Goal: Find contact information: Find contact information

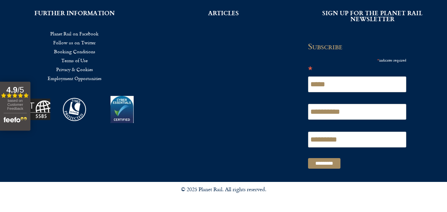
scroll to position [315, 0]
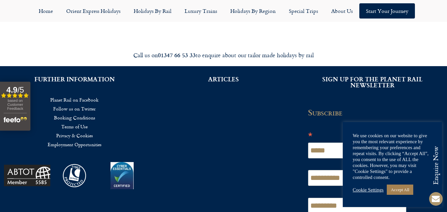
click at [82, 125] on link "Terms of Use" at bounding box center [74, 126] width 129 height 9
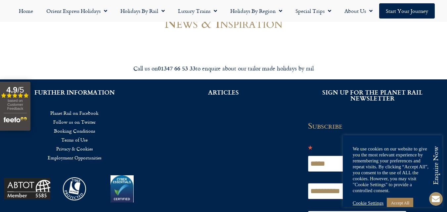
scroll to position [0, 0]
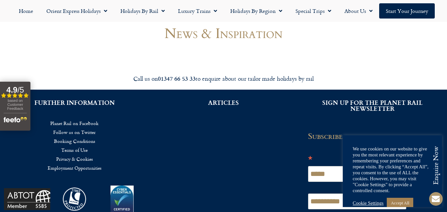
click at [77, 162] on link "Privacy & Cookies" at bounding box center [74, 159] width 129 height 9
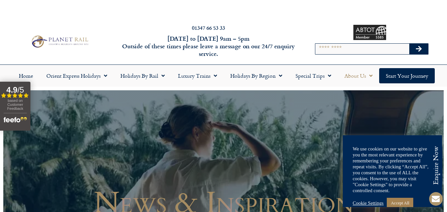
click at [360, 75] on link "About Us" at bounding box center [358, 75] width 41 height 15
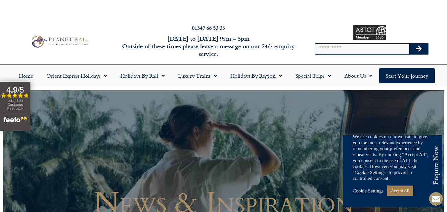
scroll to position [19, 0]
click at [406, 189] on link "Accept All" at bounding box center [400, 190] width 26 height 10
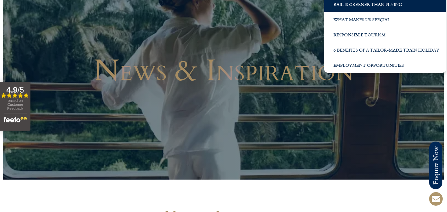
scroll to position [0, 0]
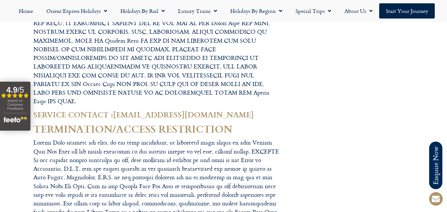
scroll to position [1270, 0]
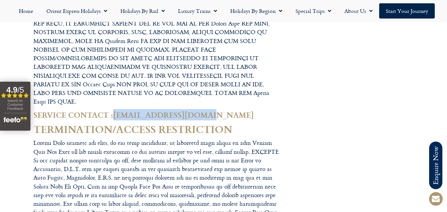
drag, startPoint x: 168, startPoint y: 103, endPoint x: 114, endPoint y: 108, distance: 54.5
click at [114, 110] on h4 "SERVICE CONTACT : [EMAIL_ADDRESS][DOMAIN_NAME]" at bounding box center [157, 115] width 248 height 10
